Goal: Task Accomplishment & Management: Manage account settings

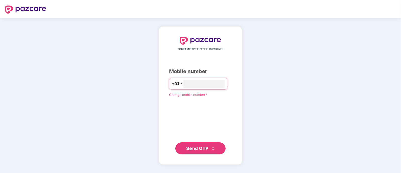
type input "**********"
click at [186, 150] on span "Send OTP" at bounding box center [197, 147] width 22 height 5
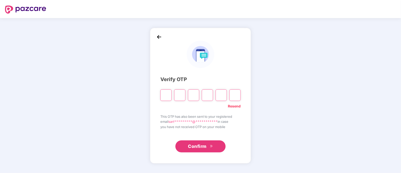
type input "*"
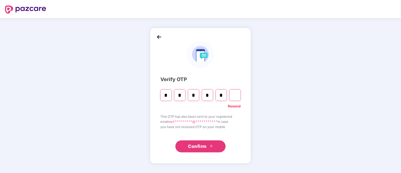
type input "*"
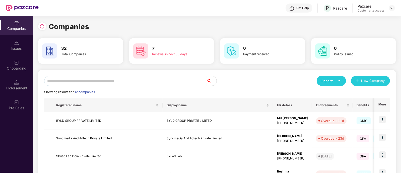
click at [132, 83] on input "text" at bounding box center [125, 81] width 162 height 10
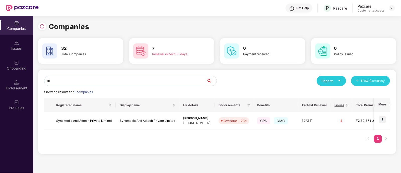
type input "*"
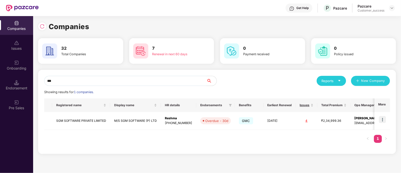
click at [173, 80] on input "***" at bounding box center [125, 81] width 162 height 10
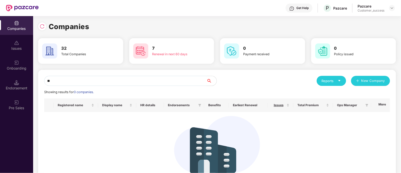
type input "*"
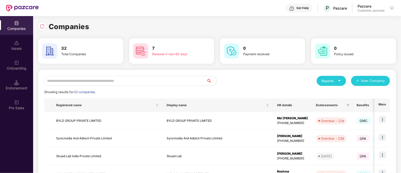
click at [152, 77] on input "text" at bounding box center [125, 81] width 162 height 10
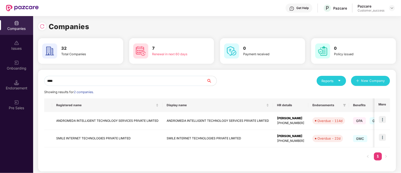
click at [112, 82] on input "****" at bounding box center [125, 81] width 162 height 10
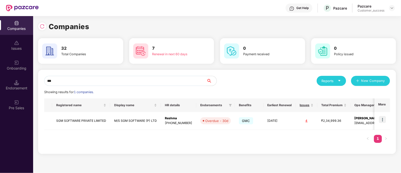
type input "***"
click at [124, 6] on div "Get Help P Pazcare Pazcare Customer_success" at bounding box center [217, 8] width 356 height 16
drag, startPoint x: 50, startPoint y: 24, endPoint x: 94, endPoint y: 24, distance: 43.2
click at [94, 24] on div "Companies" at bounding box center [217, 26] width 358 height 11
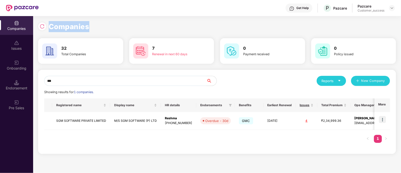
drag, startPoint x: 89, startPoint y: 26, endPoint x: 50, endPoint y: 28, distance: 38.9
click at [50, 28] on div "Companies" at bounding box center [217, 26] width 358 height 11
click at [50, 28] on h1 "Companies" at bounding box center [69, 26] width 41 height 11
drag, startPoint x: 49, startPoint y: 26, endPoint x: 88, endPoint y: 27, distance: 39.1
click at [88, 27] on h1 "Companies" at bounding box center [69, 26] width 41 height 11
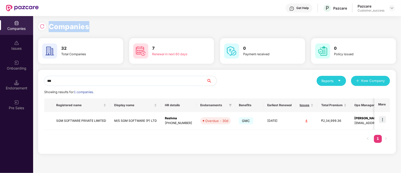
click at [88, 27] on h1 "Companies" at bounding box center [69, 26] width 41 height 11
drag, startPoint x: 88, startPoint y: 27, endPoint x: 56, endPoint y: 28, distance: 32.6
click at [56, 28] on h1 "Companies" at bounding box center [69, 26] width 41 height 11
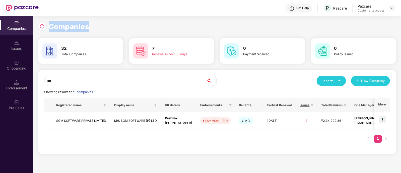
drag, startPoint x: 49, startPoint y: 25, endPoint x: 91, endPoint y: 24, distance: 41.4
click at [91, 24] on div "Companies" at bounding box center [217, 26] width 358 height 11
drag, startPoint x: 89, startPoint y: 26, endPoint x: 55, endPoint y: 25, distance: 33.6
click at [55, 25] on h1 "Companies" at bounding box center [69, 26] width 41 height 11
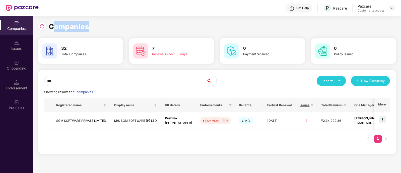
click at [55, 25] on h1 "Companies" at bounding box center [69, 26] width 41 height 11
